Goal: Information Seeking & Learning: Check status

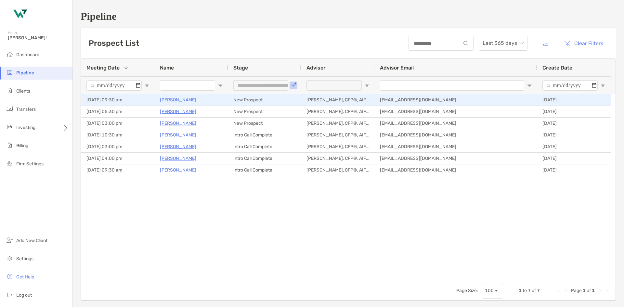
click at [181, 100] on p "[PERSON_NAME]" at bounding box center [178, 100] width 36 height 8
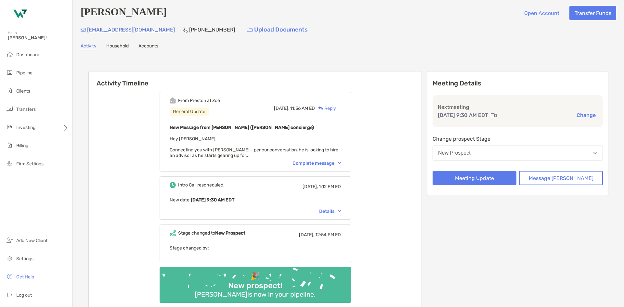
scroll to position [0, 0]
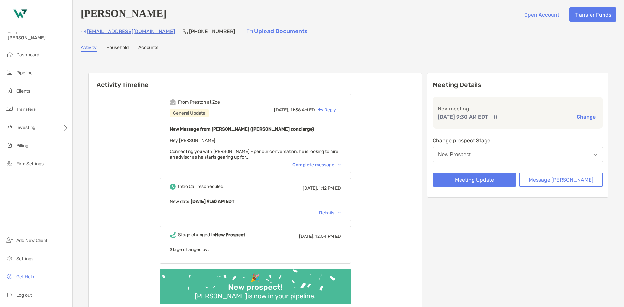
click at [335, 166] on div "Complete message" at bounding box center [316, 165] width 48 height 6
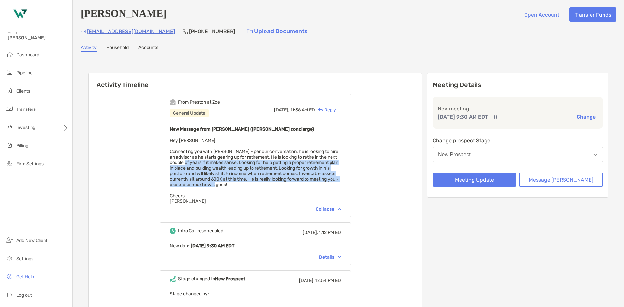
drag, startPoint x: 190, startPoint y: 164, endPoint x: 263, endPoint y: 186, distance: 77.1
click at [263, 186] on div "New Message from [PERSON_NAME] ([PERSON_NAME] concierge) Hey [PERSON_NAME], Con…" at bounding box center [255, 164] width 171 height 79
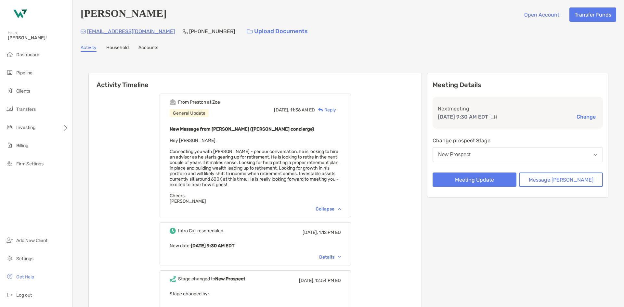
click at [259, 189] on div "New Message from [PERSON_NAME] ([PERSON_NAME] concierge) Hey [PERSON_NAME], Con…" at bounding box center [255, 164] width 171 height 79
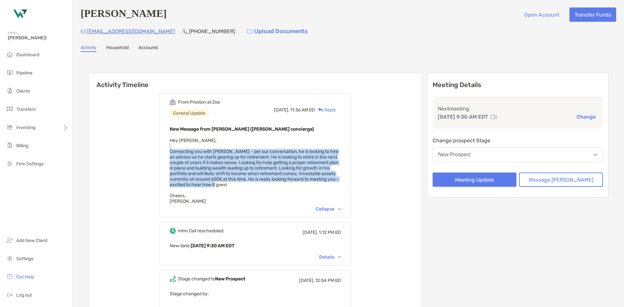
drag, startPoint x: 254, startPoint y: 186, endPoint x: 185, endPoint y: 148, distance: 79.4
click at [185, 148] on div "New Message from [PERSON_NAME] ([PERSON_NAME] concierge) Hey [PERSON_NAME], Con…" at bounding box center [255, 164] width 171 height 79
click at [213, 167] on span "Hey [PERSON_NAME], Connecting you with [PERSON_NAME] - per our conversation, he…" at bounding box center [254, 171] width 169 height 66
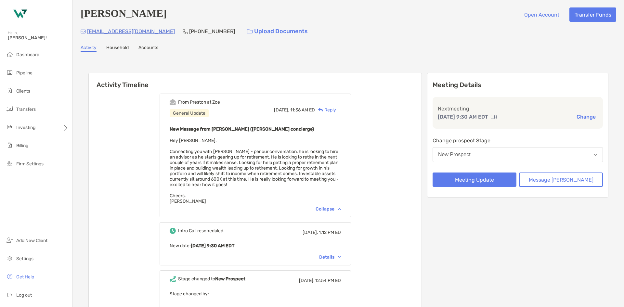
click at [147, 47] on link "Accounts" at bounding box center [148, 48] width 20 height 7
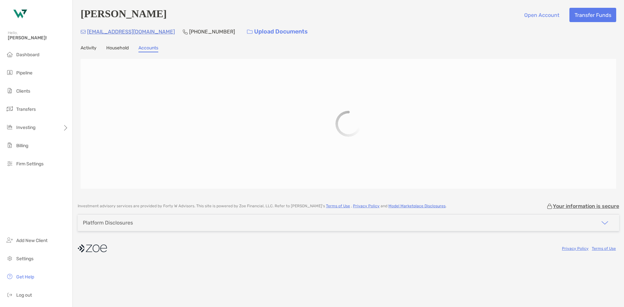
click at [125, 48] on link "Household" at bounding box center [117, 48] width 22 height 7
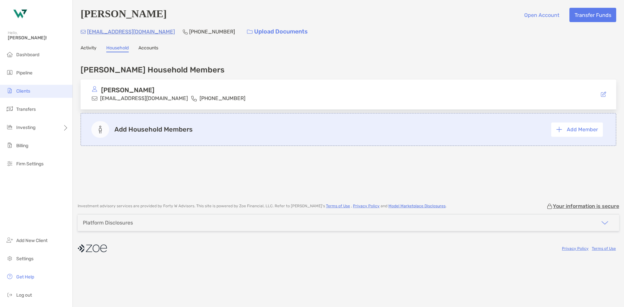
click at [27, 92] on span "Clients" at bounding box center [23, 91] width 14 height 6
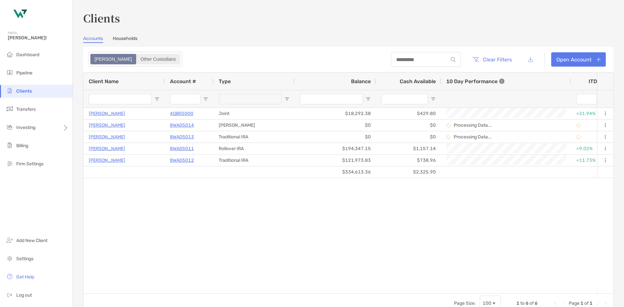
click at [137, 61] on div "Other Custodians" at bounding box center [158, 59] width 43 height 9
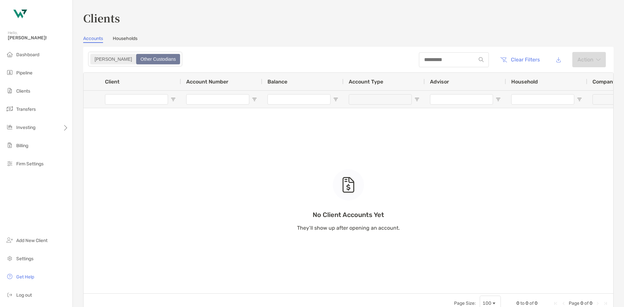
click at [94, 61] on div "[PERSON_NAME]" at bounding box center [113, 59] width 45 height 9
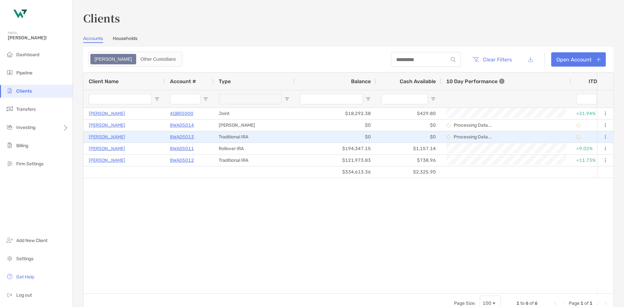
drag, startPoint x: 174, startPoint y: 133, endPoint x: 141, endPoint y: 206, distance: 79.5
click at [141, 206] on div "[PERSON_NAME] 4QB05000 Joint $18,292.38 $429.80 +21.94% +21.94% Completed Passi…" at bounding box center [339, 198] width 513 height 181
